Goal: Task Accomplishment & Management: Manage account settings

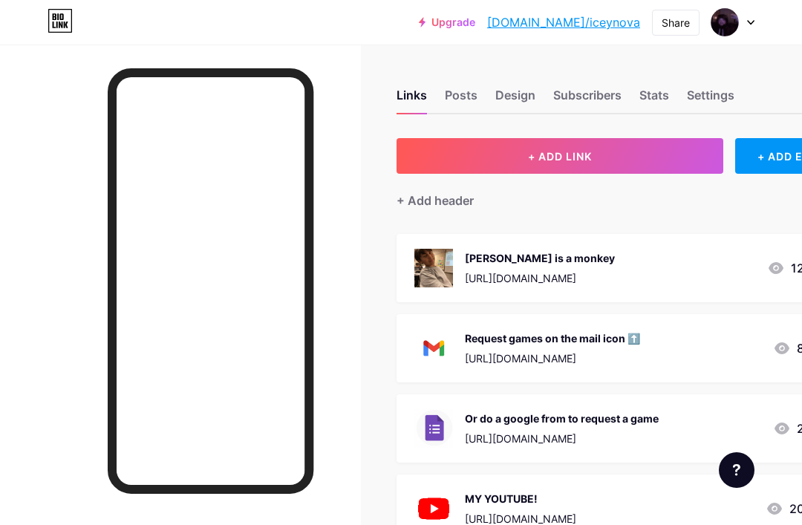
click at [648, 100] on div "Stats" at bounding box center [654, 99] width 30 height 27
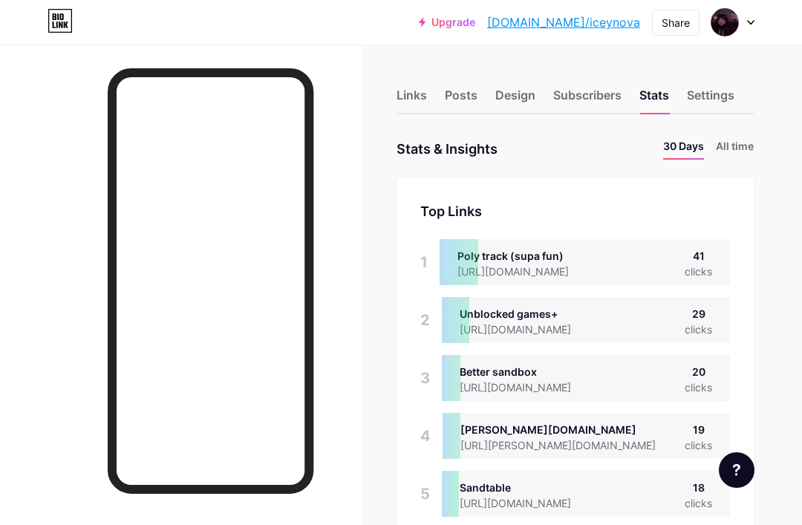
click at [740, 139] on li "All time" at bounding box center [735, 149] width 38 height 22
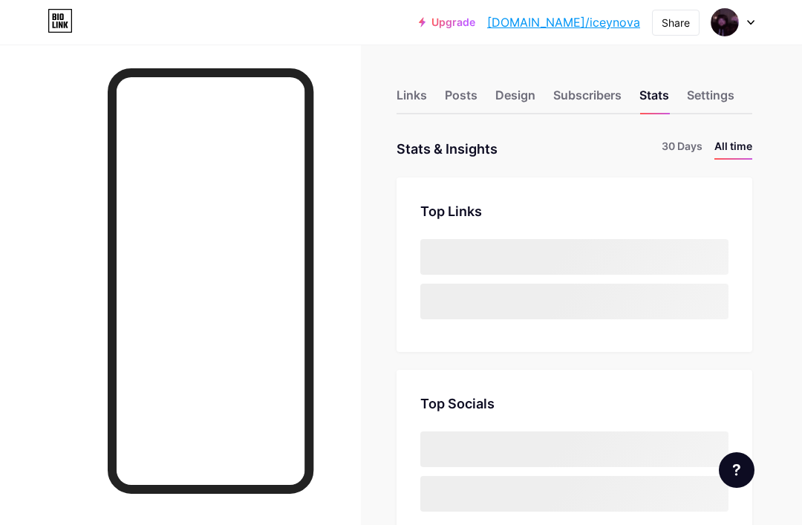
click at [743, 150] on li "All time" at bounding box center [733, 149] width 38 height 22
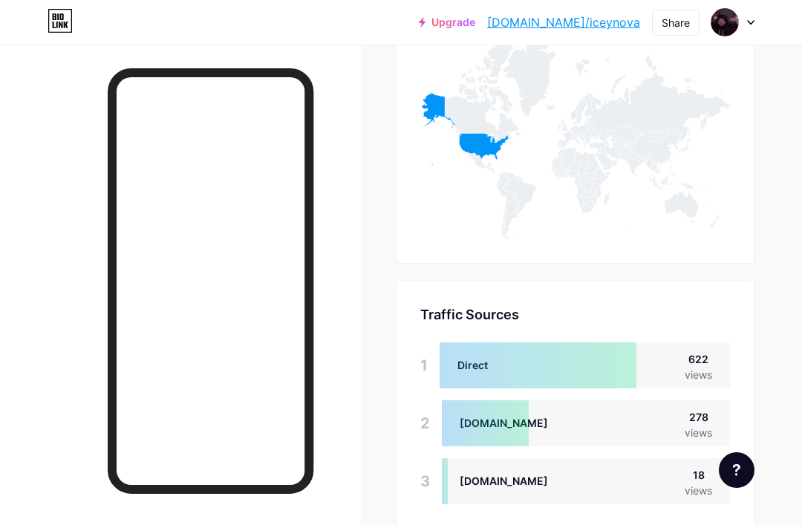
scroll to position [682, 0]
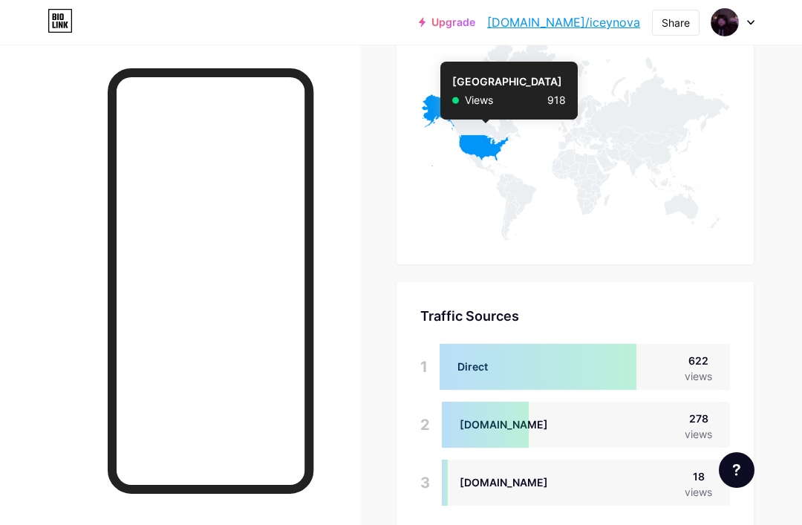
click at [485, 151] on icon at bounding box center [464, 130] width 88 height 72
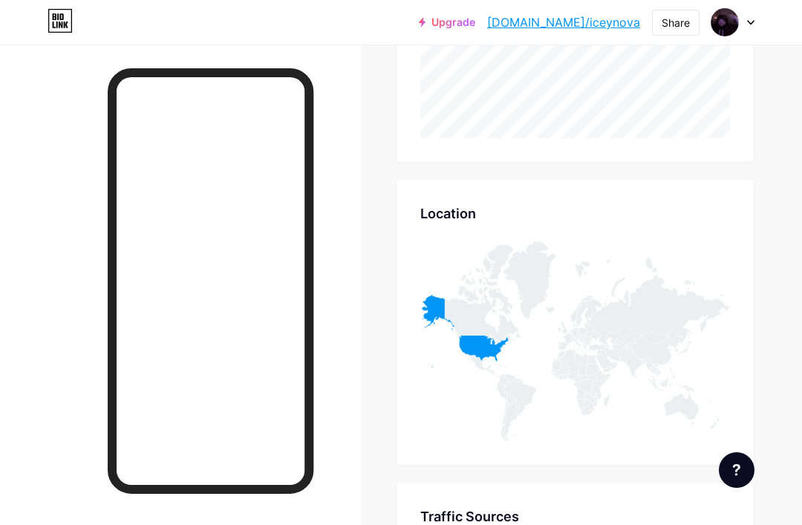
scroll to position [479, 0]
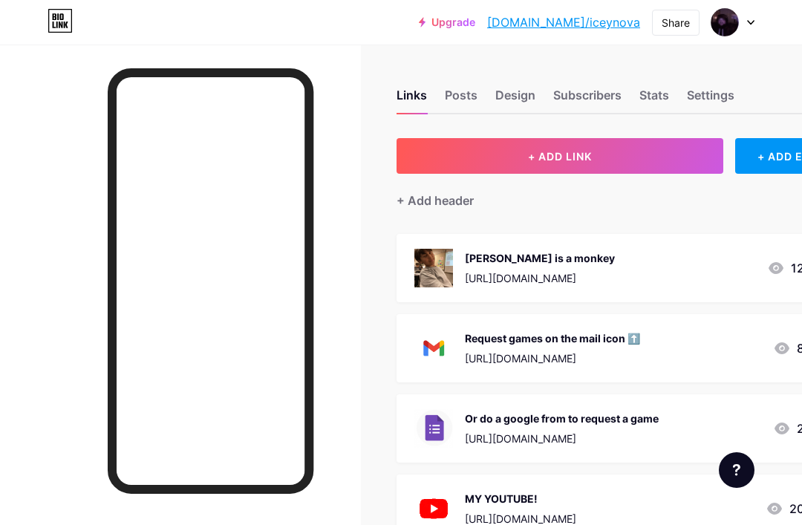
click at [497, 112] on div "Design" at bounding box center [515, 99] width 40 height 27
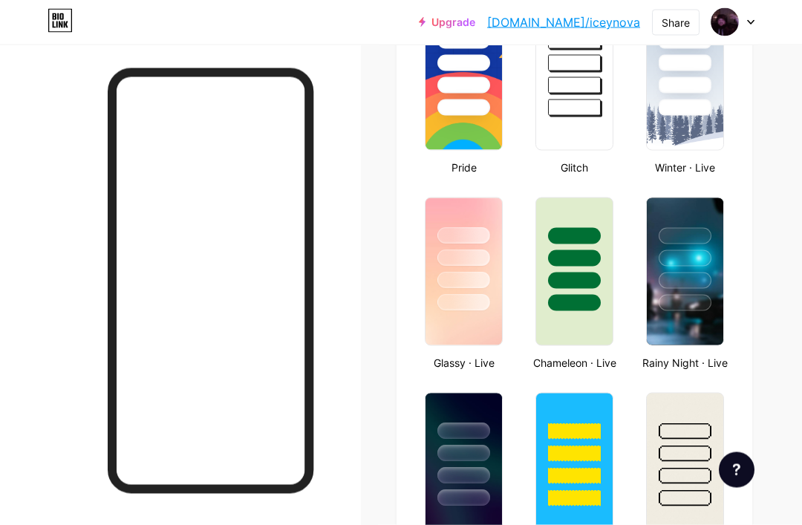
type input "#ffffff"
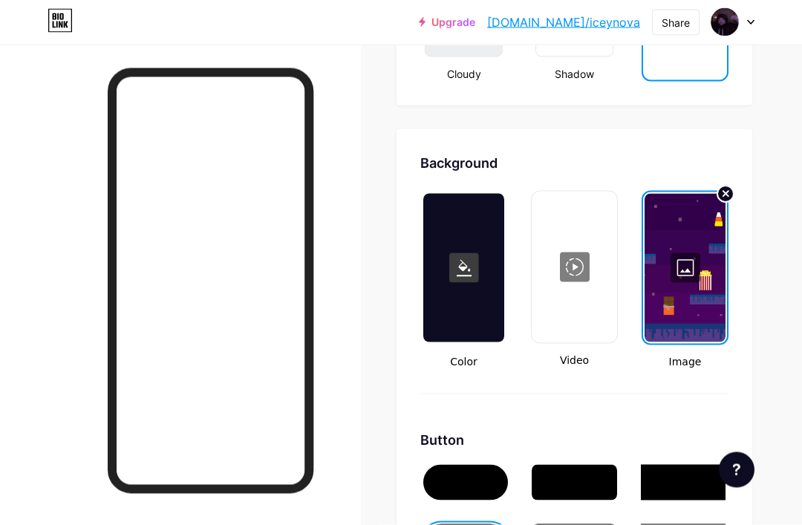
scroll to position [1902, 0]
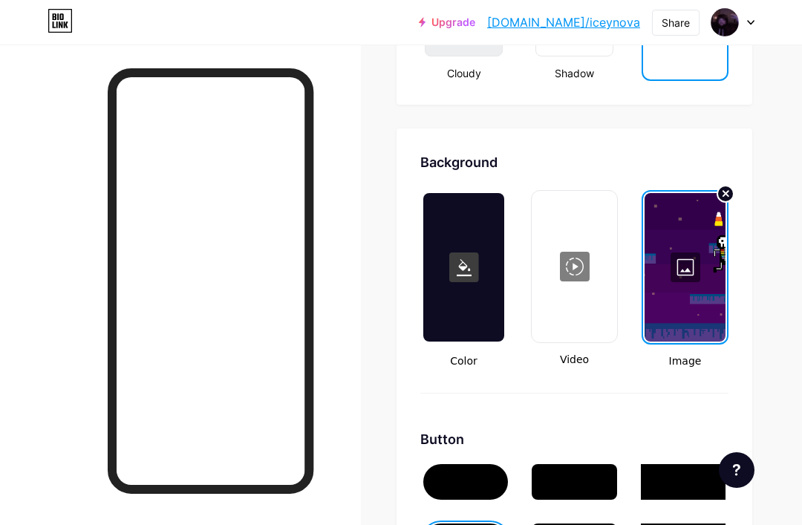
click at [702, 322] on div at bounding box center [685, 267] width 81 height 149
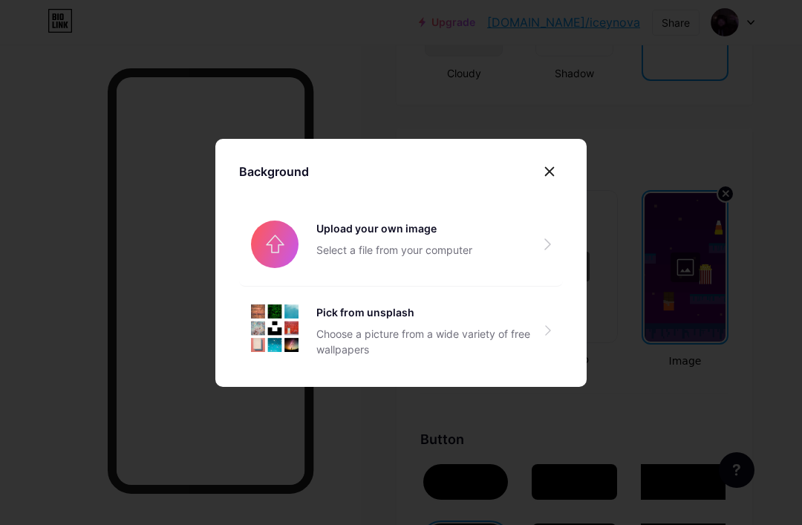
click at [472, 284] on input "file" at bounding box center [401, 244] width 324 height 83
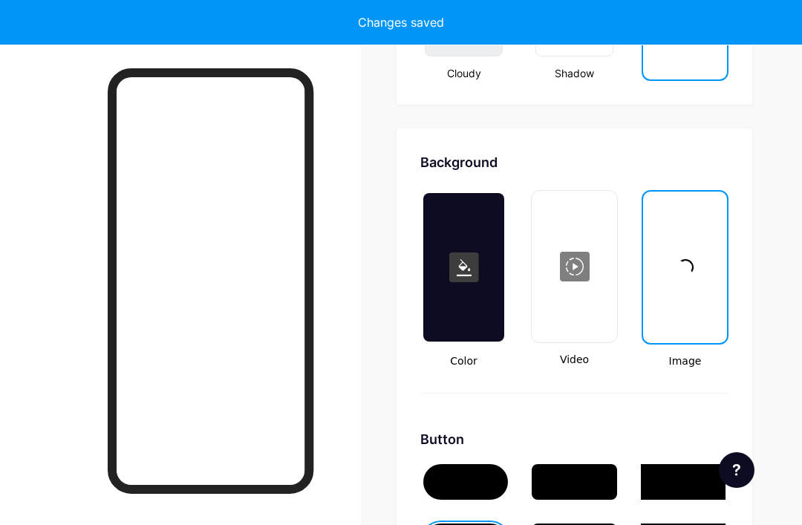
scroll to position [1950, 0]
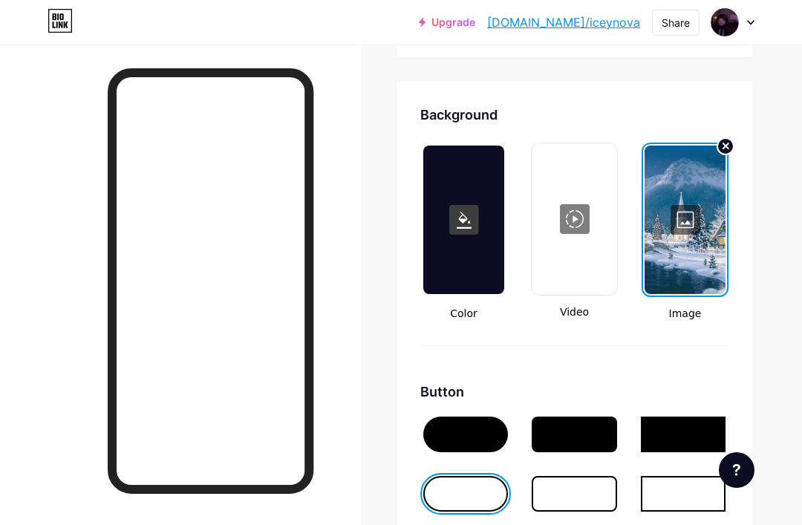
click at [626, 10] on div "Upgrade [DOMAIN_NAME]/iceyno... [DOMAIN_NAME]/iceynova" at bounding box center [529, 22] width 221 height 27
click at [619, 21] on link "[DOMAIN_NAME]/iceynova" at bounding box center [563, 22] width 153 height 18
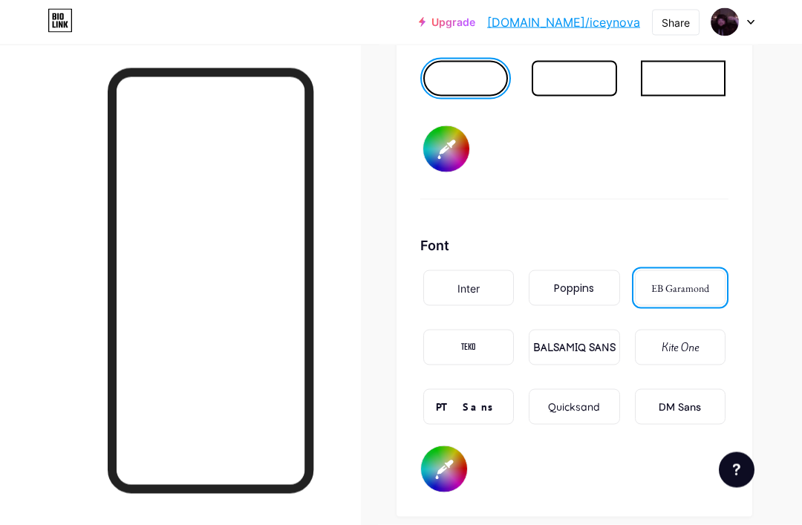
scroll to position [2366, 0]
click at [450, 152] on input "#ffffff" at bounding box center [446, 148] width 46 height 46
click at [456, 471] on input "#ffffff" at bounding box center [444, 469] width 46 height 46
type input "#000000"
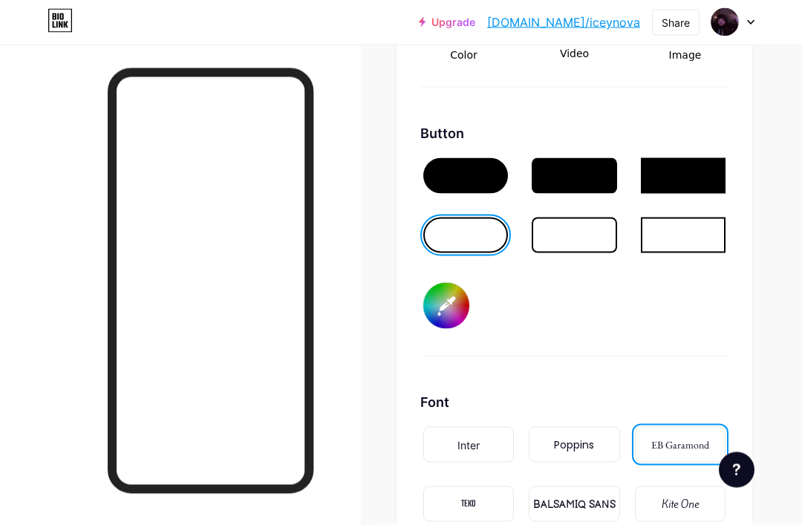
scroll to position [2197, 0]
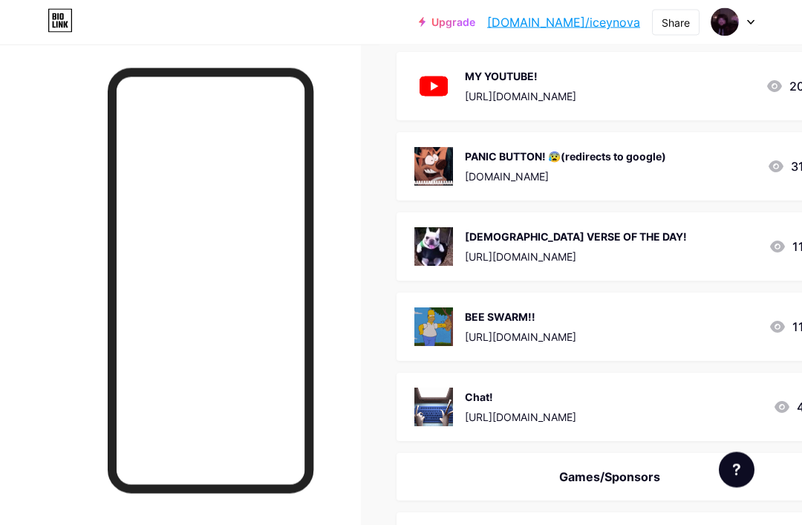
scroll to position [423, 0]
